Goal: Task Accomplishment & Management: Complete application form

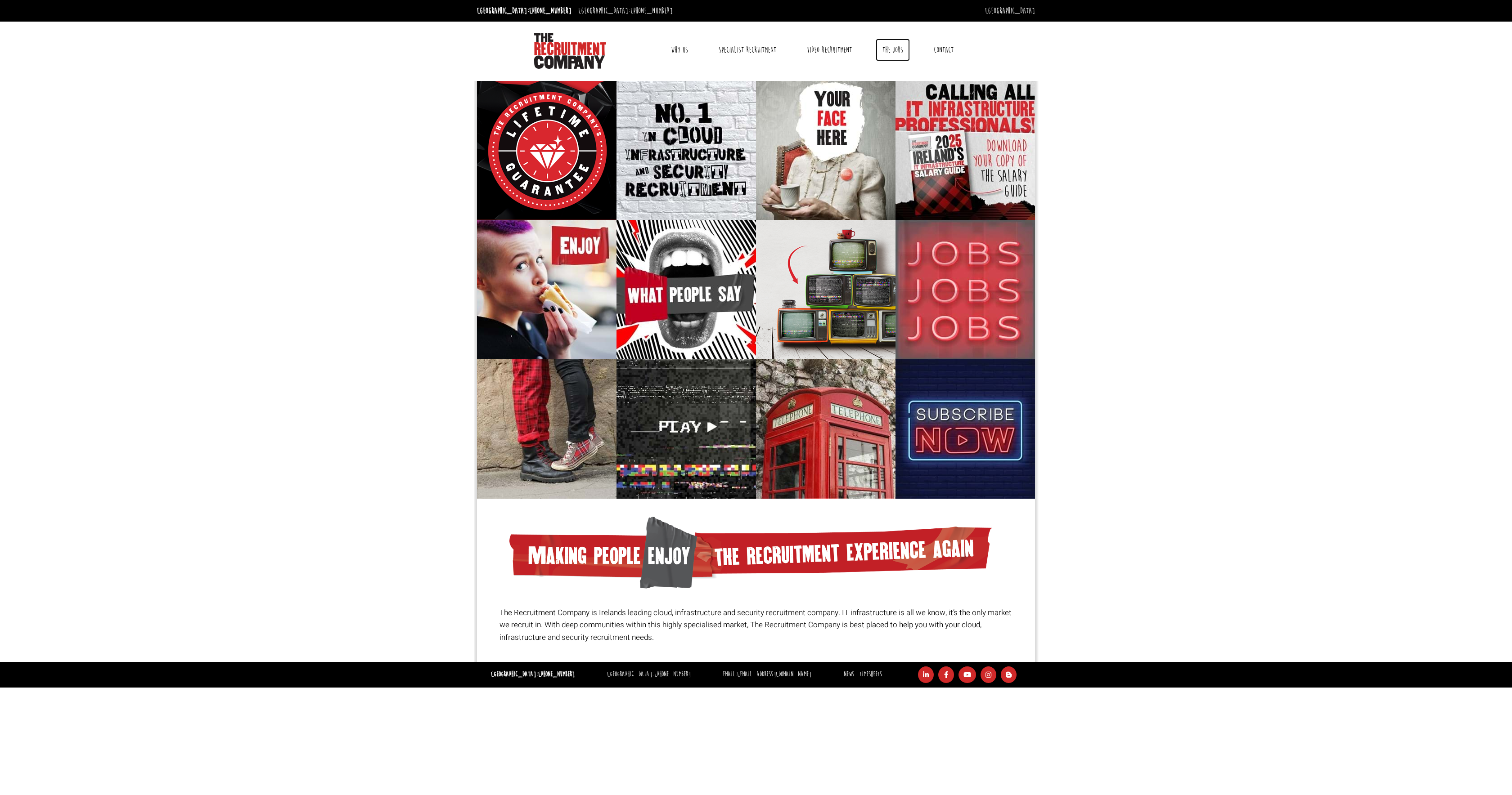
click at [896, 51] on link "The Jobs" at bounding box center [893, 50] width 34 height 22
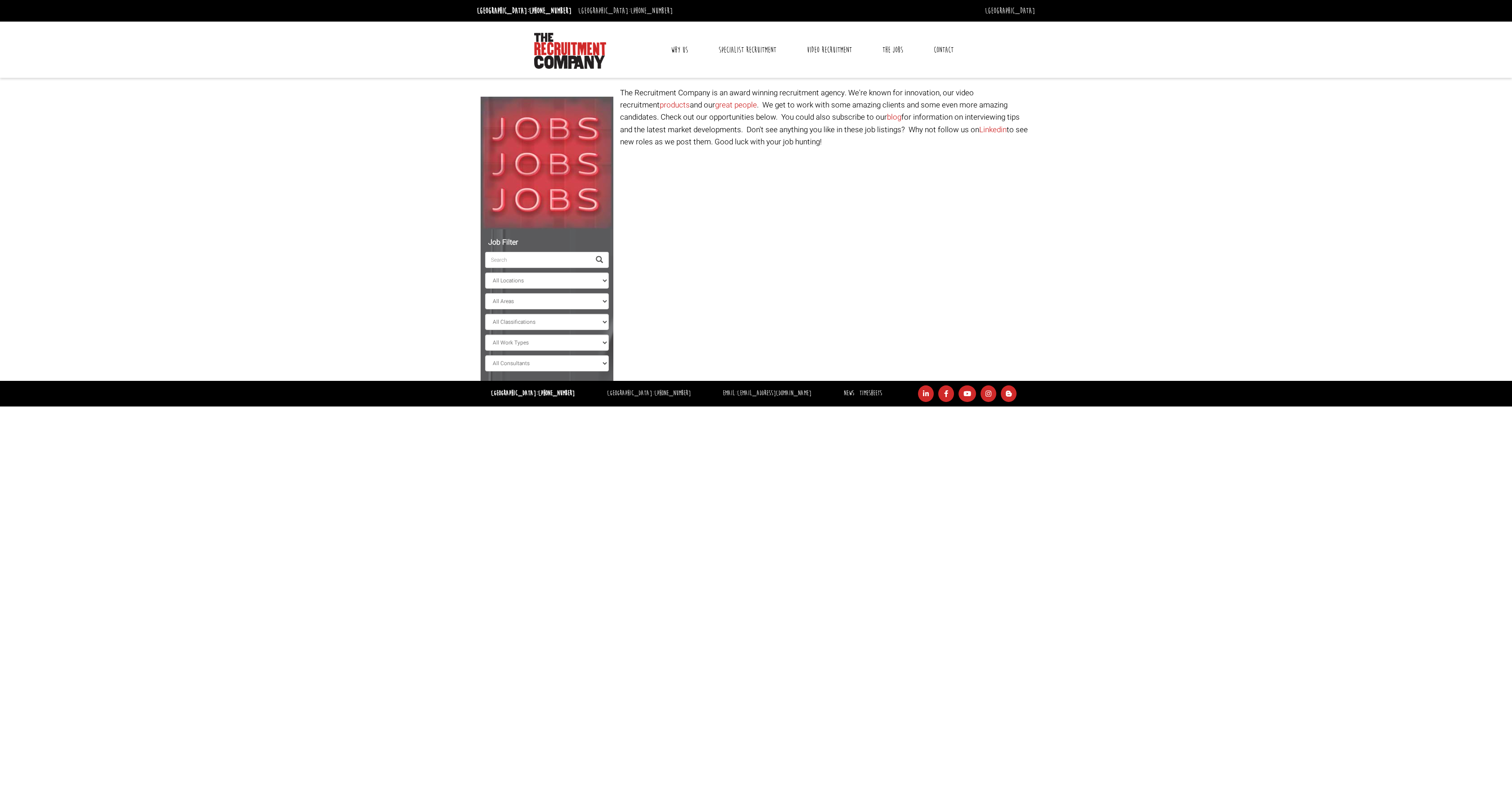
select select "Ireland"
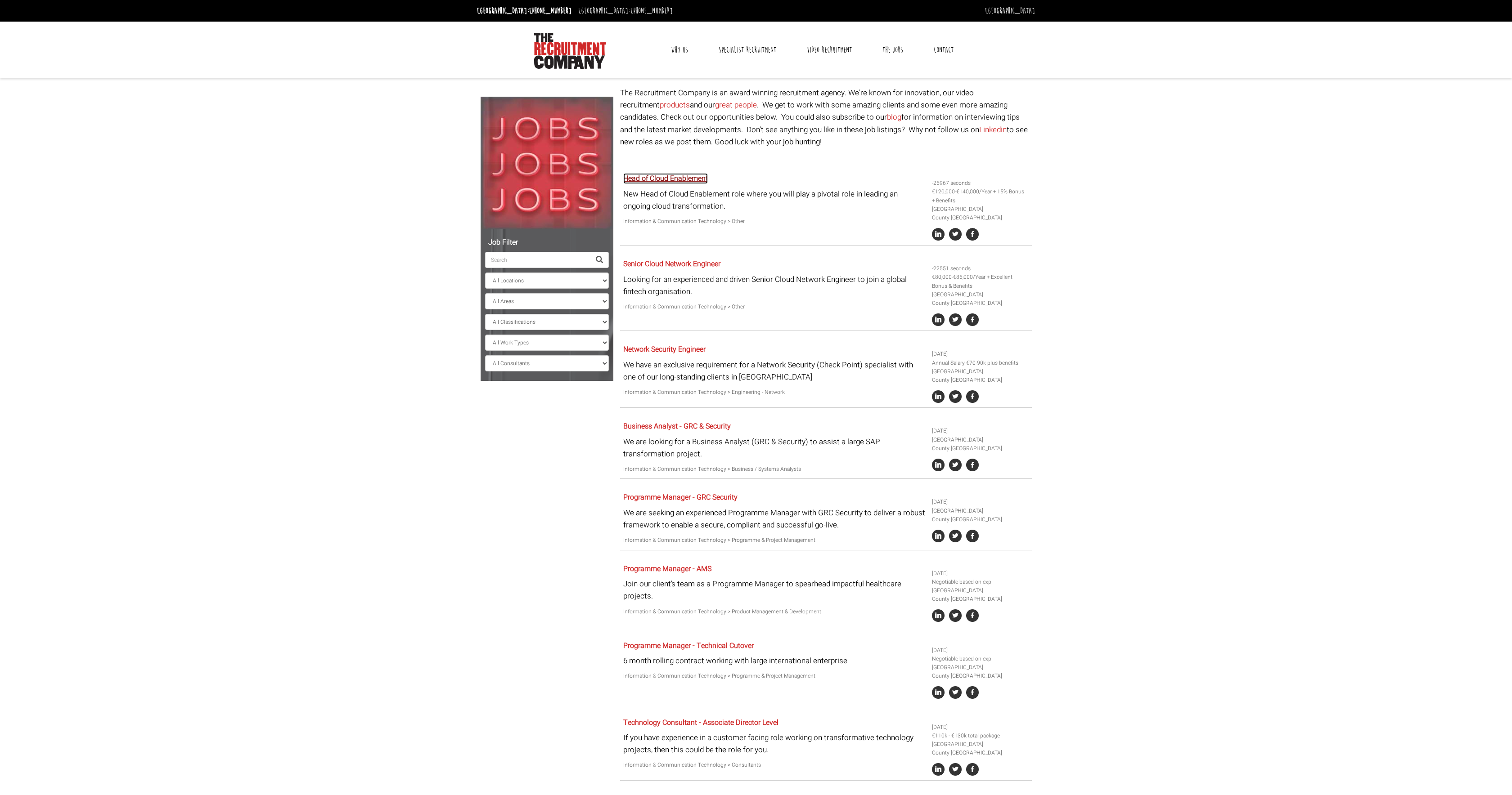
click at [663, 184] on link "Head of Cloud Enablement" at bounding box center [666, 178] width 85 height 11
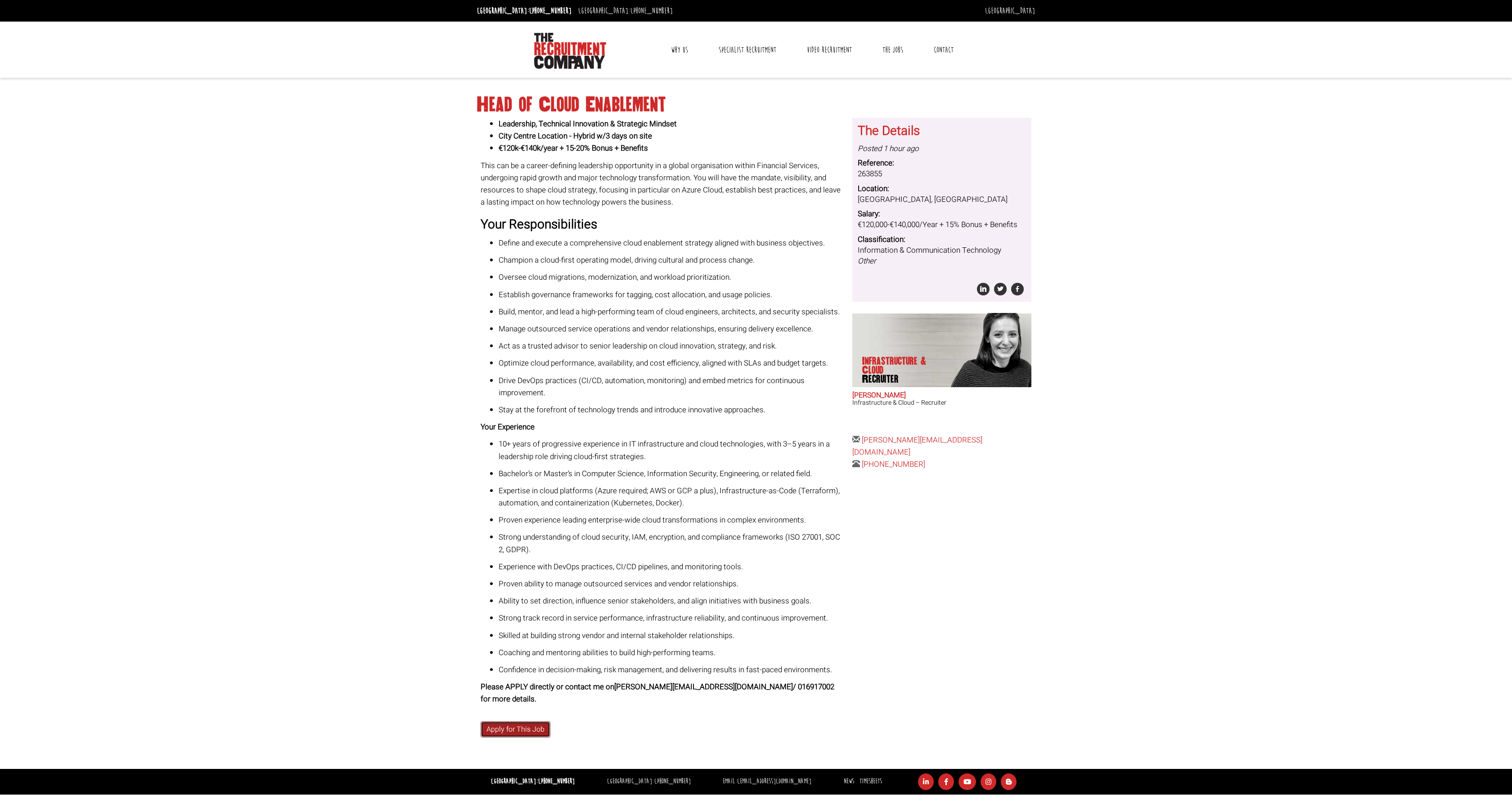
click at [528, 722] on link "Apply for This Job" at bounding box center [515, 730] width 70 height 16
